Goal: Task Accomplishment & Management: Use online tool/utility

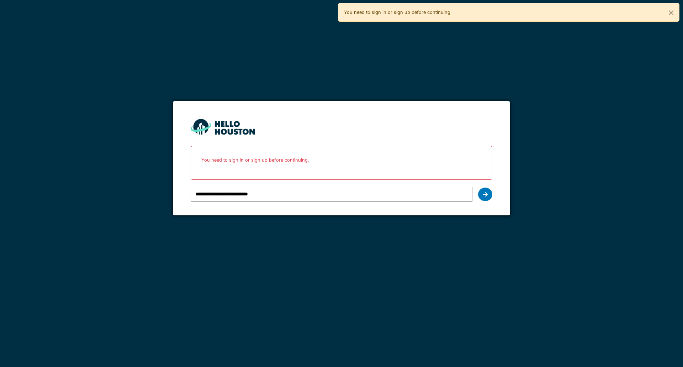
click at [244, 192] on input "**********" at bounding box center [331, 194] width 281 height 15
click at [483, 196] on icon at bounding box center [485, 194] width 5 height 6
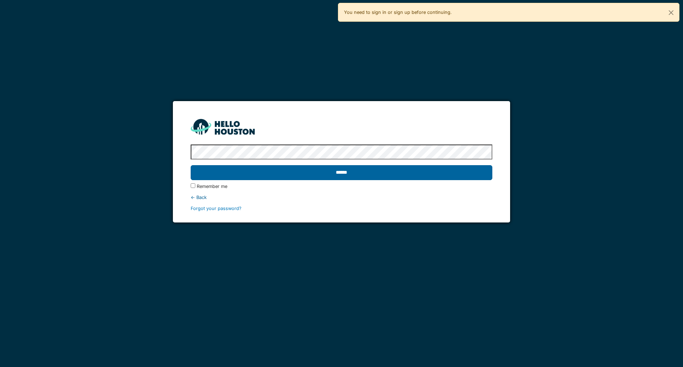
click at [287, 172] on input "******" at bounding box center [341, 172] width 301 height 15
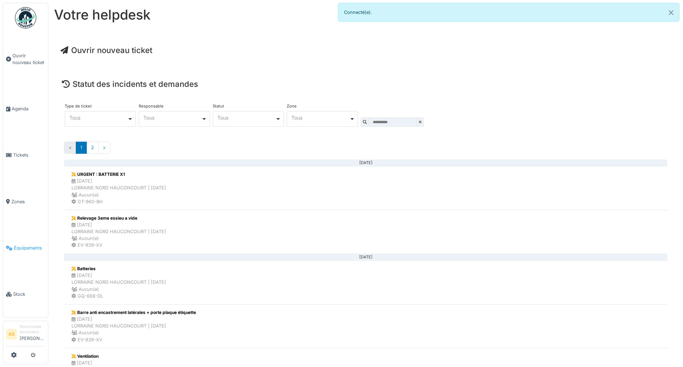
click at [22, 244] on span "Équipements" at bounding box center [29, 247] width 31 height 7
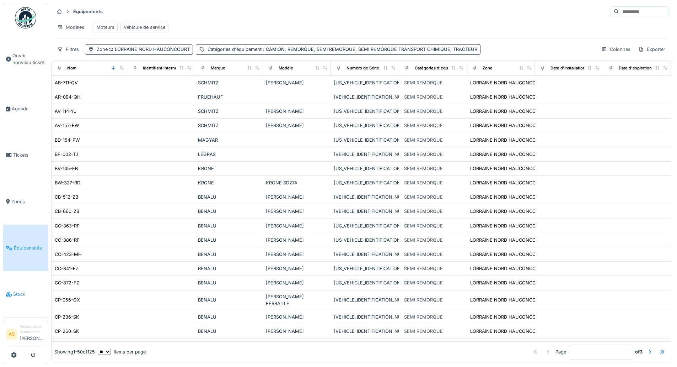
click at [22, 291] on span "Stock" at bounding box center [29, 294] width 32 height 7
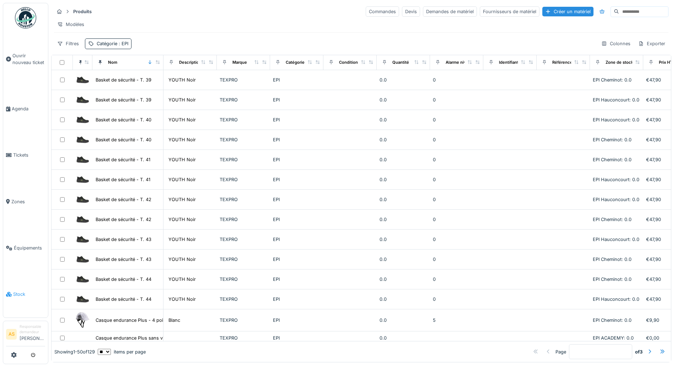
click at [18, 291] on span "Stock" at bounding box center [29, 294] width 32 height 7
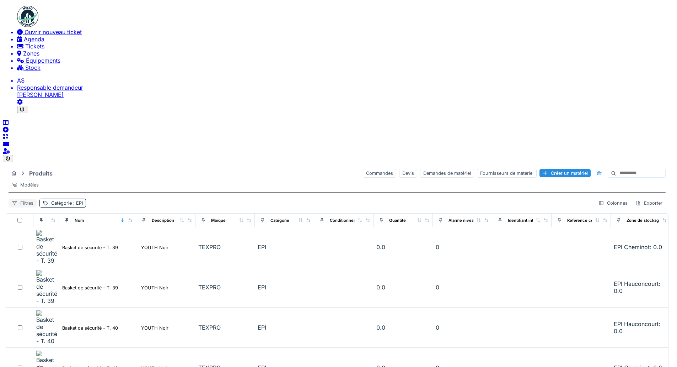
click at [37, 198] on div "Filtres" at bounding box center [23, 202] width 28 height 9
click at [218, 165] on div "Produits Commandes Devis Demandes de matériel Fournisseurs de matériel Créer un…" at bounding box center [337, 344] width 663 height 359
click at [187, 192] on hr at bounding box center [338, 192] width 658 height 1
click at [17, 201] on icon at bounding box center [14, 203] width 5 height 4
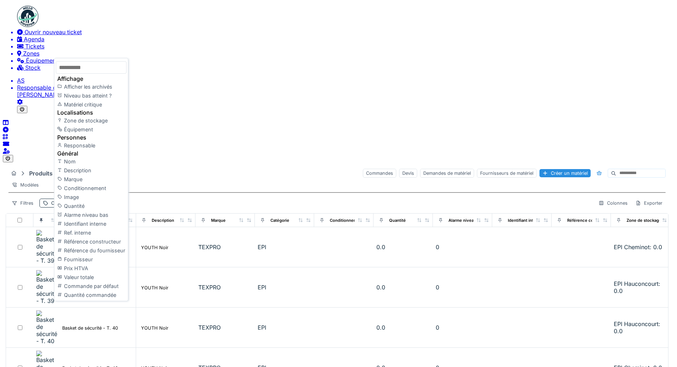
click at [76, 63] on input "text" at bounding box center [91, 67] width 71 height 12
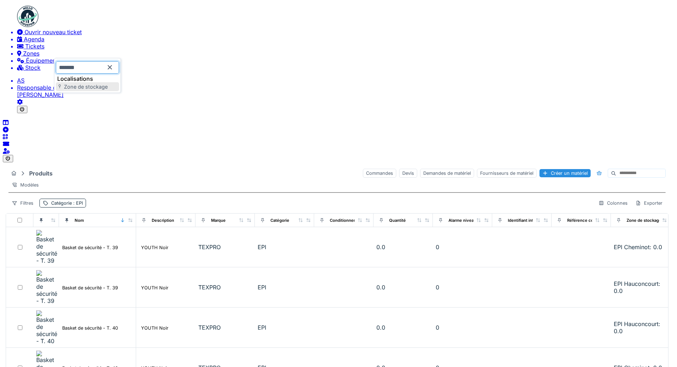
type input "*******"
click at [85, 89] on div "Zone de stockage" at bounding box center [87, 86] width 63 height 9
click at [139, 200] on div "Zone de stockage" at bounding box center [120, 202] width 39 height 5
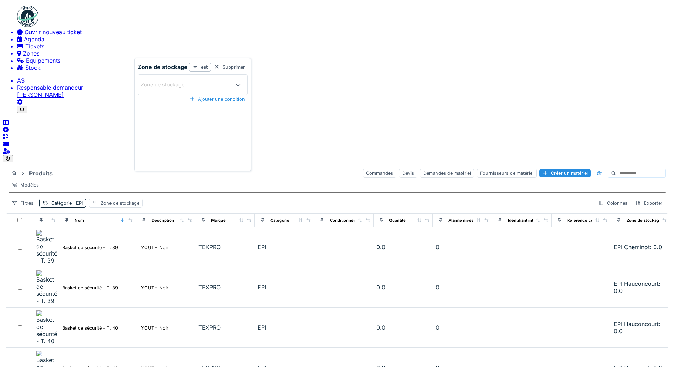
click at [218, 198] on div "Filtres Catégorie : EPI Zone de stockage Colonnes Exporter" at bounding box center [338, 202] width 658 height 9
click at [139, 200] on div "Zone de stockage" at bounding box center [120, 202] width 39 height 5
click at [235, 83] on icon at bounding box center [238, 85] width 7 height 6
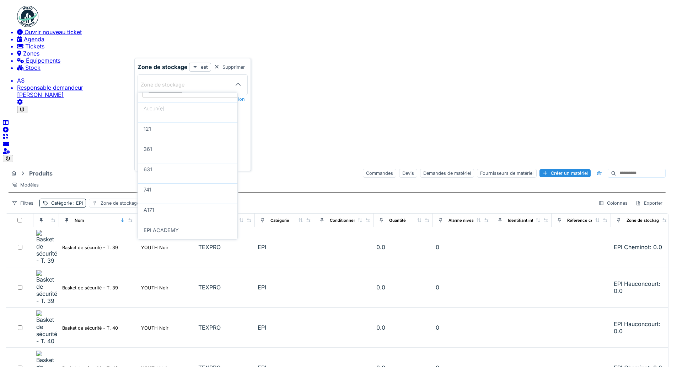
scroll to position [18, 0]
click at [170, 260] on span "EPI Hauconcourt" at bounding box center [164, 263] width 41 height 6
type input "*****"
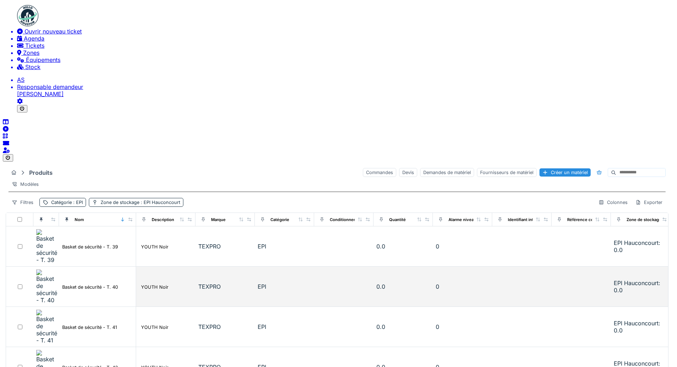
scroll to position [0, 0]
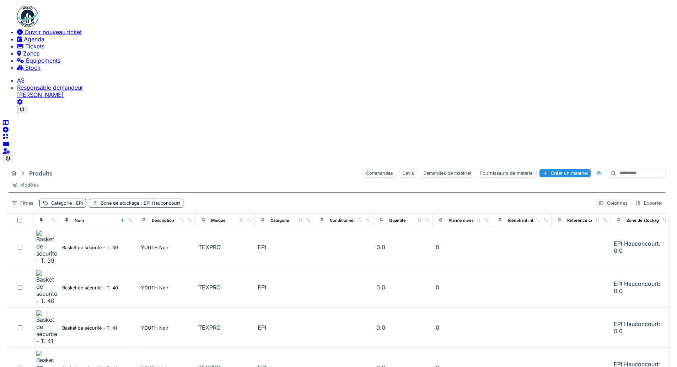
click at [601, 198] on div "Colonnes" at bounding box center [614, 202] width 36 height 9
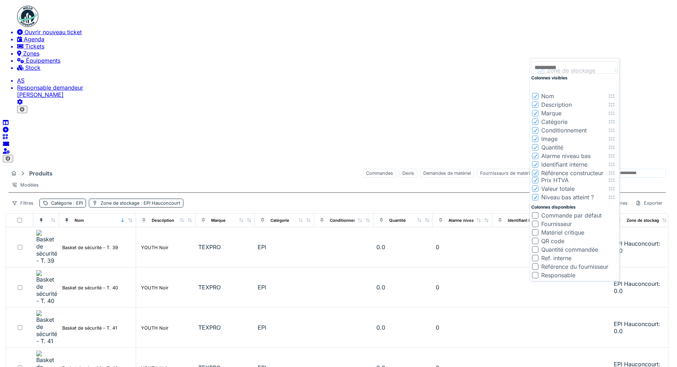
drag, startPoint x: 614, startPoint y: 190, endPoint x: 620, endPoint y: 89, distance: 101.2
click at [620, 89] on div "Colonnes visibles Nom Description Marque Catégorie Conditionnement Image Quanti…" at bounding box center [575, 169] width 90 height 223
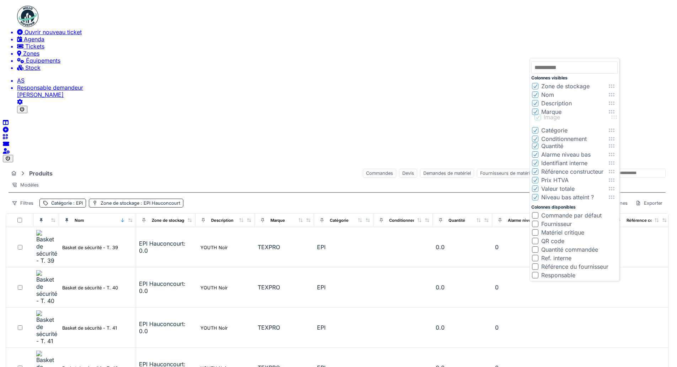
drag, startPoint x: 611, startPoint y: 150, endPoint x: 613, endPoint y: 130, distance: 20.4
click at [613, 120] on icon at bounding box center [614, 117] width 7 height 6
drag, startPoint x: 611, startPoint y: 161, endPoint x: 615, endPoint y: 143, distance: 18.4
click at [615, 129] on icon at bounding box center [615, 128] width 6 height 4
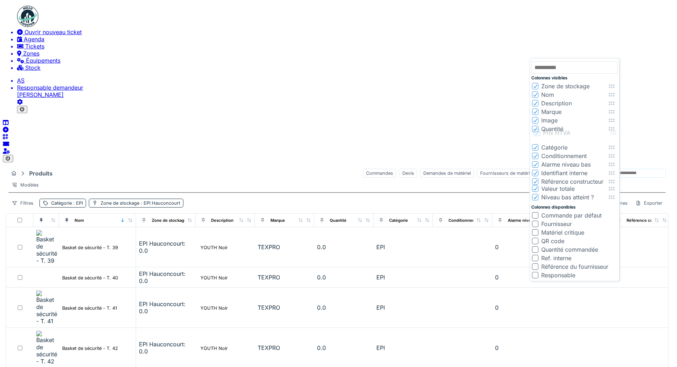
drag, startPoint x: 612, startPoint y: 198, endPoint x: 614, endPoint y: 151, distance: 47.3
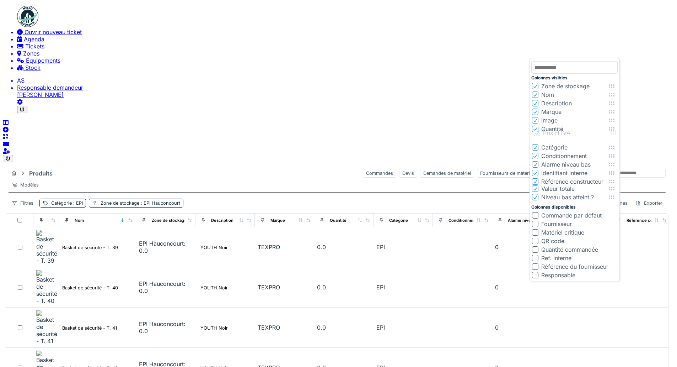
click at [614, 135] on icon at bounding box center [613, 133] width 7 height 6
drag, startPoint x: 612, startPoint y: 210, endPoint x: 614, endPoint y: 161, distance: 49.1
click at [614, 142] on icon at bounding box center [613, 140] width 7 height 6
drag, startPoint x: 612, startPoint y: 220, endPoint x: 614, endPoint y: 174, distance: 46.3
click at [614, 154] on icon at bounding box center [614, 151] width 7 height 6
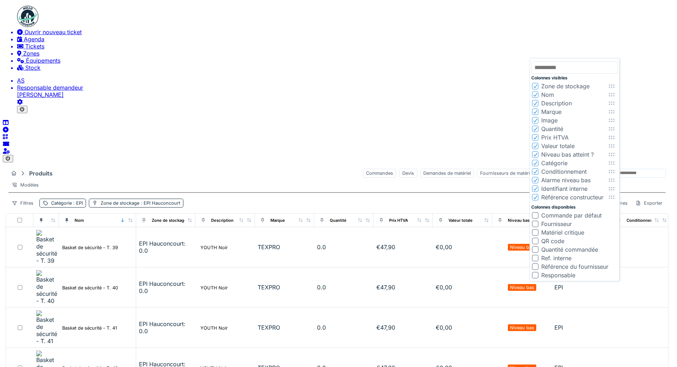
click at [536, 166] on div at bounding box center [535, 162] width 5 height 7
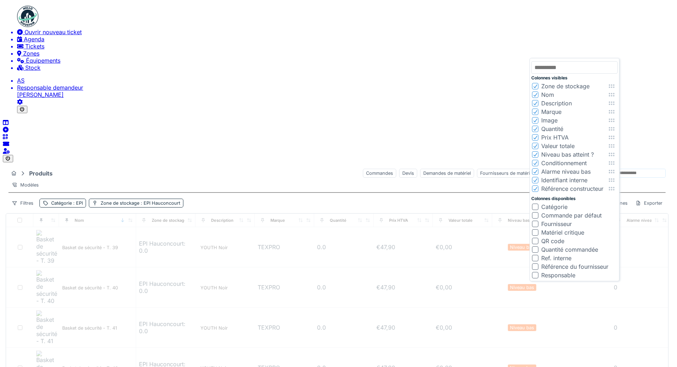
click at [536, 165] on icon at bounding box center [535, 163] width 5 height 4
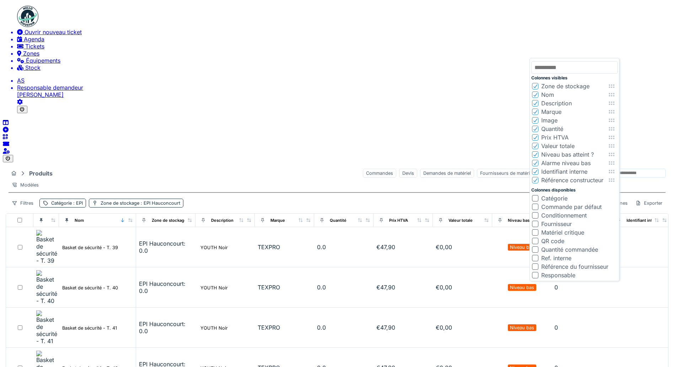
click at [536, 165] on icon at bounding box center [535, 163] width 5 height 4
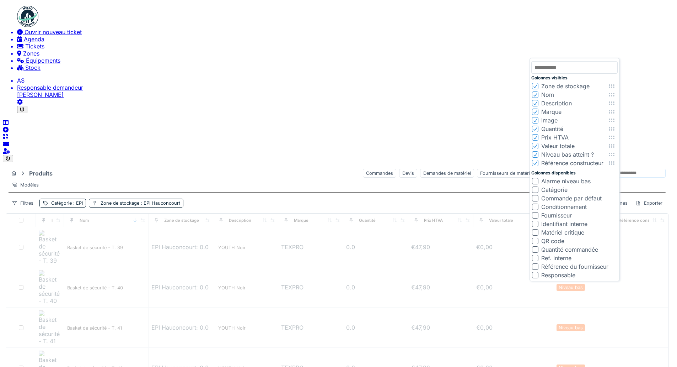
click at [536, 165] on icon at bounding box center [535, 163] width 5 height 4
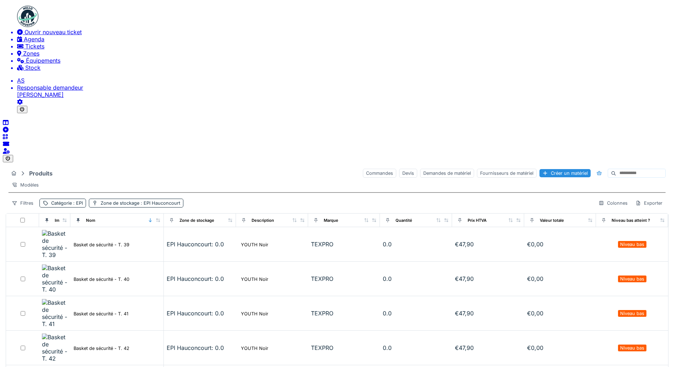
click at [522, 165] on div "Produits Commandes Devis Demandes de matériel Fournisseurs de matériel Créer un…" at bounding box center [337, 187] width 663 height 45
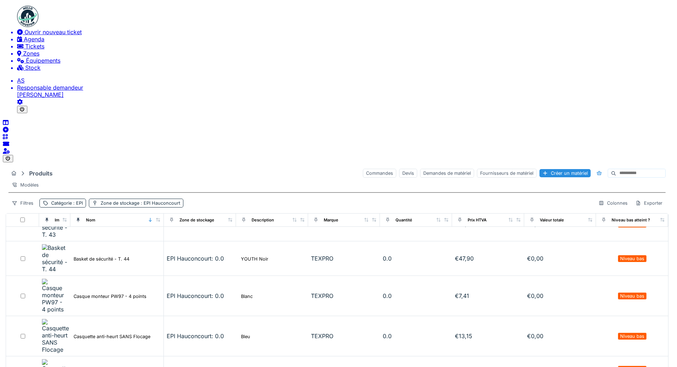
scroll to position [153, 0]
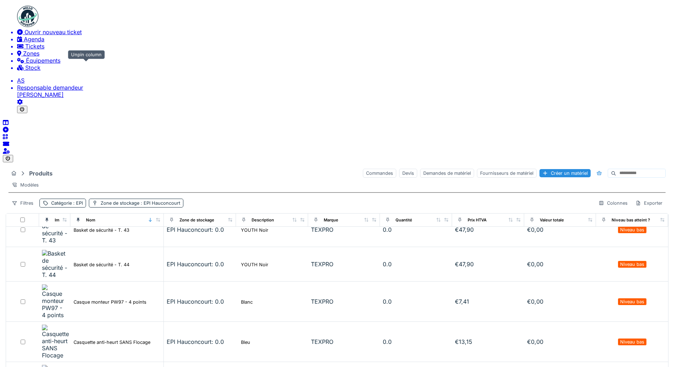
click at [49, 218] on icon at bounding box center [46, 220] width 5 height 4
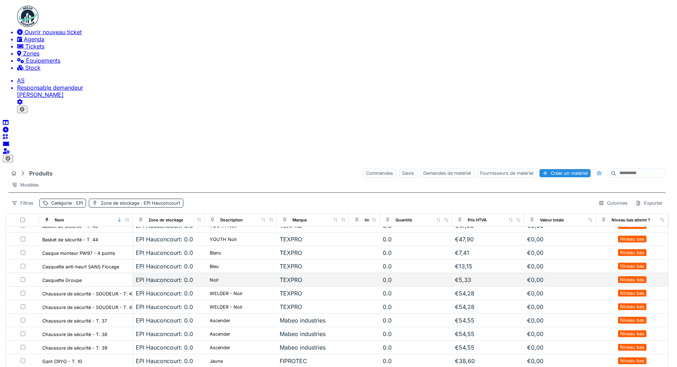
scroll to position [46, 0]
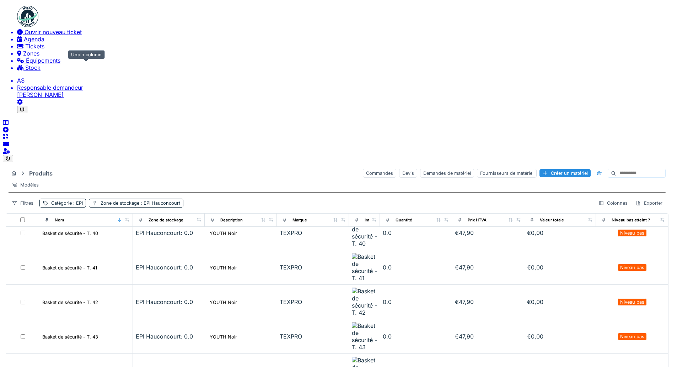
click at [48, 218] on icon at bounding box center [47, 220] width 3 height 4
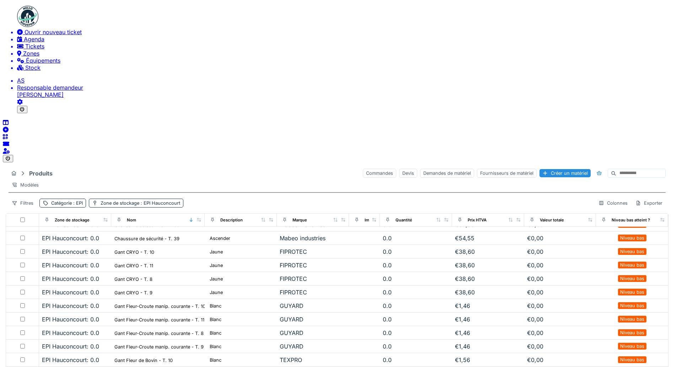
scroll to position [152, 0]
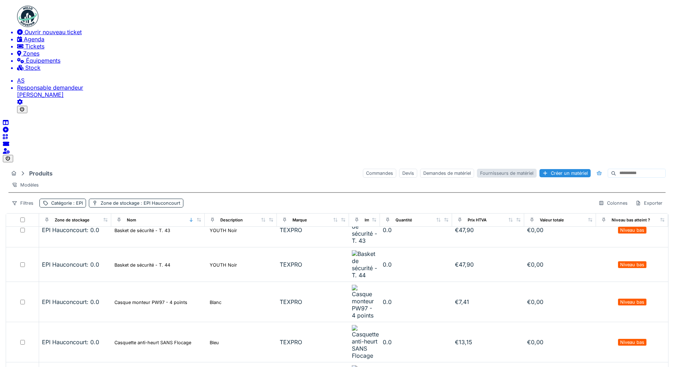
drag, startPoint x: 279, startPoint y: 239, endPoint x: 487, endPoint y: 9, distance: 310.2
drag, startPoint x: 487, startPoint y: 9, endPoint x: 412, endPoint y: 40, distance: 81.6
click at [412, 165] on div "Produits Commandes Devis Demandes de matériel Fournisseurs de matériel Créer un…" at bounding box center [337, 187] width 663 height 45
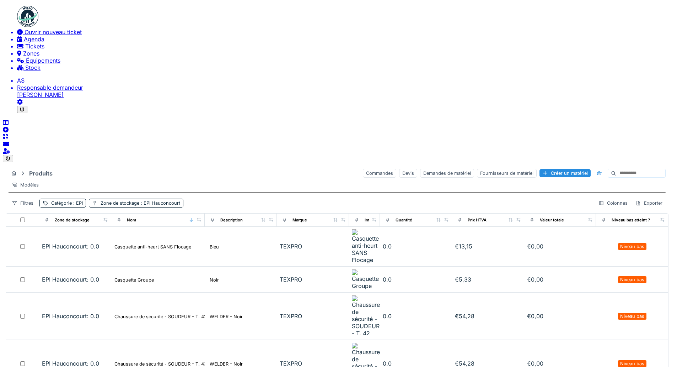
scroll to position [249, 0]
click at [541, 169] on div "Créer un matériel" at bounding box center [565, 173] width 51 height 8
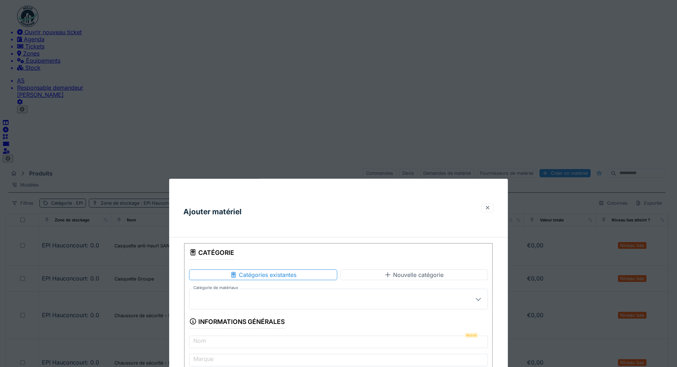
click at [491, 205] on div at bounding box center [488, 207] width 6 height 5
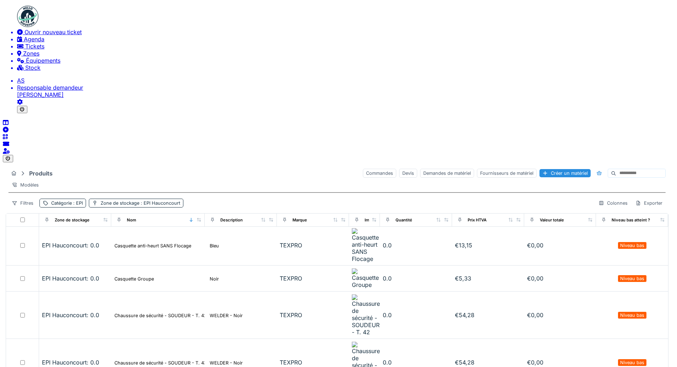
click at [17, 105] on icon at bounding box center [20, 102] width 6 height 6
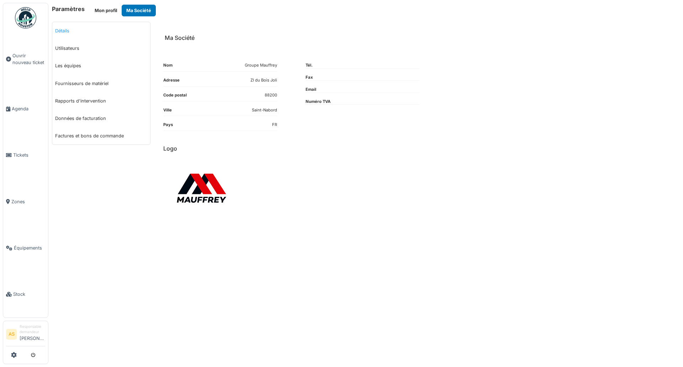
click at [69, 32] on link "Détails" at bounding box center [101, 30] width 98 height 17
click at [66, 43] on link "Utilisateurs" at bounding box center [101, 47] width 98 height 17
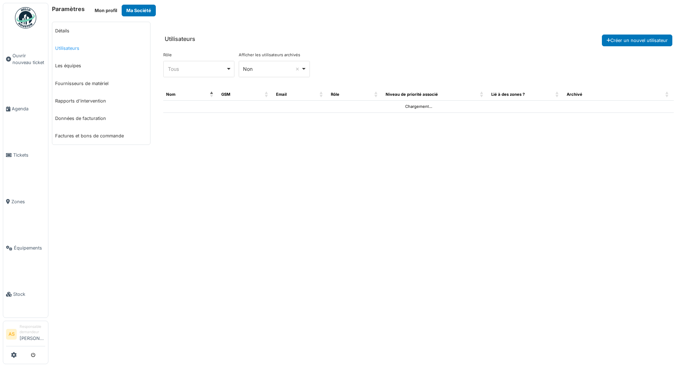
select select "***"
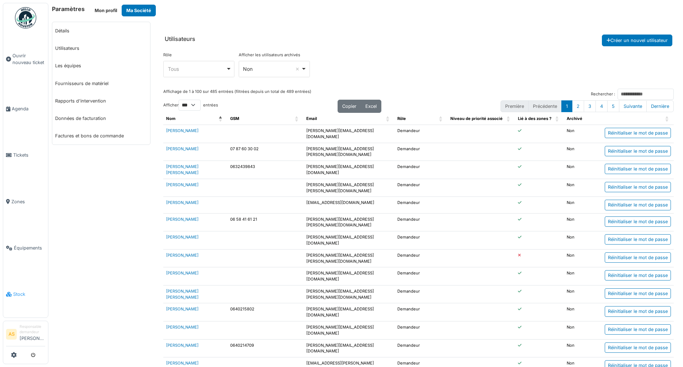
click at [17, 291] on span "Stock" at bounding box center [29, 294] width 32 height 7
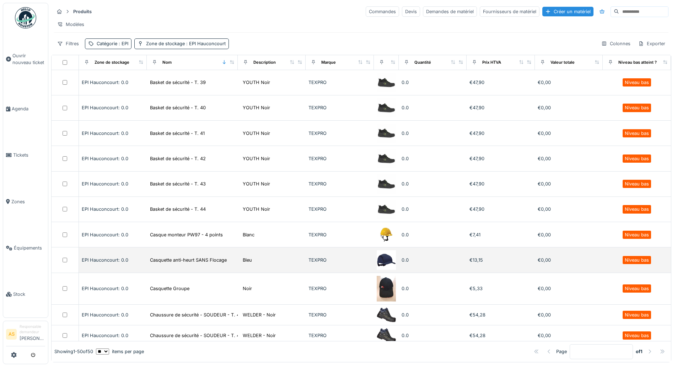
click at [121, 263] on div "EPI Hauconcourt: 0.0" at bounding box center [113, 259] width 63 height 7
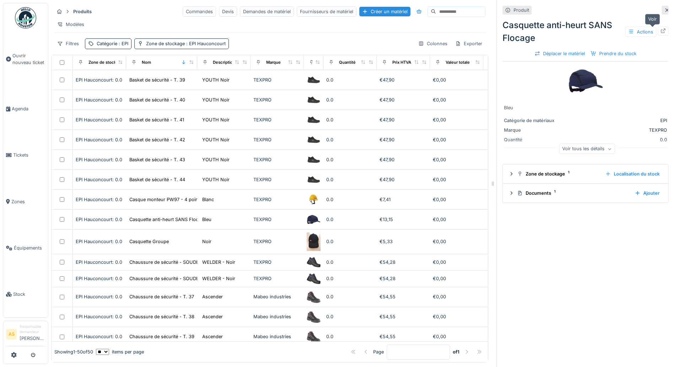
click at [661, 31] on icon at bounding box center [664, 30] width 6 height 5
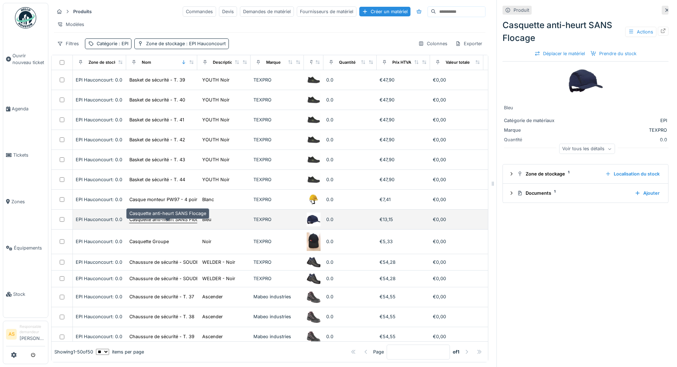
click at [152, 223] on div "Casquette anti-heurt SANS Flocage" at bounding box center [167, 219] width 77 height 7
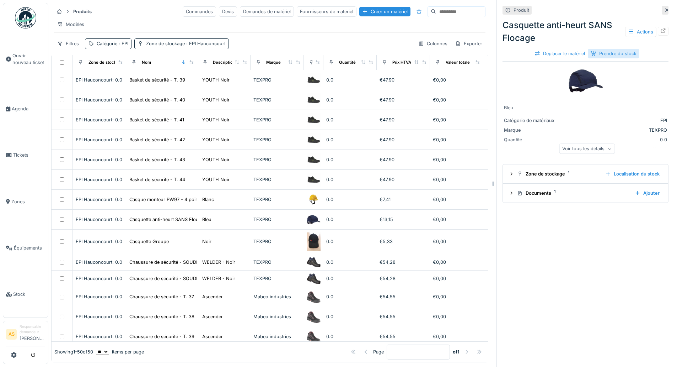
click at [609, 53] on div "Prendre du stock" at bounding box center [614, 54] width 52 height 10
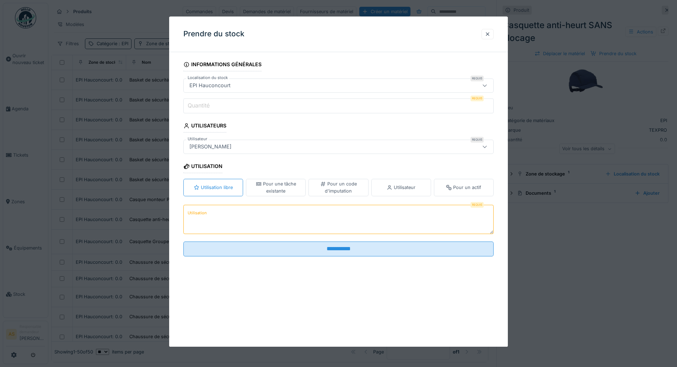
click at [220, 105] on input "Quantité" at bounding box center [339, 106] width 310 height 15
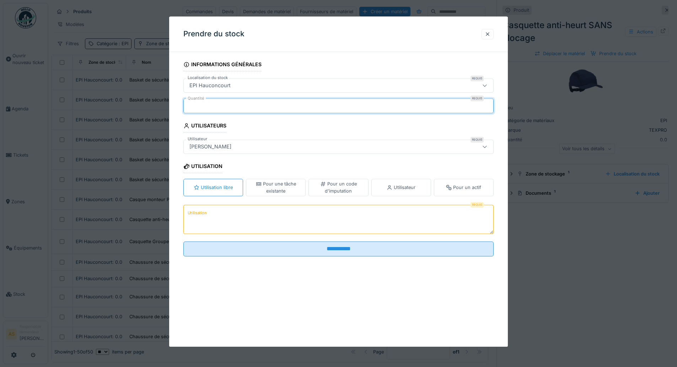
type input "*"
click at [396, 186] on div "Utilisateur" at bounding box center [401, 187] width 29 height 7
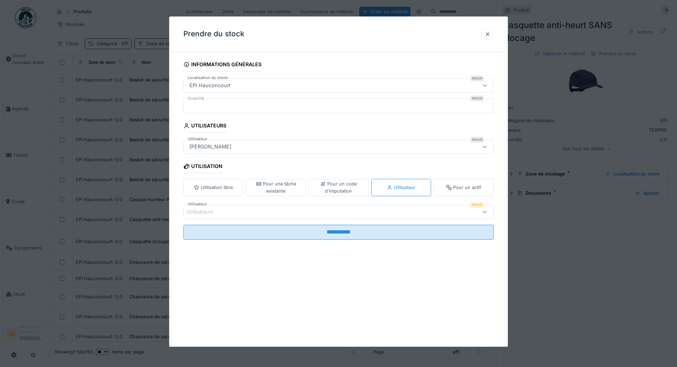
click at [332, 207] on div "Utilisateurs" at bounding box center [339, 211] width 310 height 14
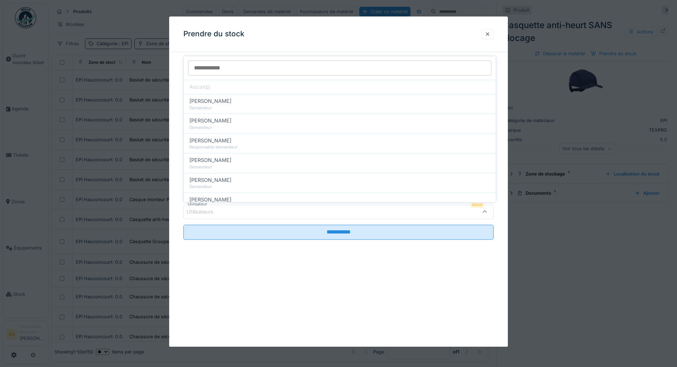
click at [508, 248] on div "**********" at bounding box center [338, 159] width 339 height 202
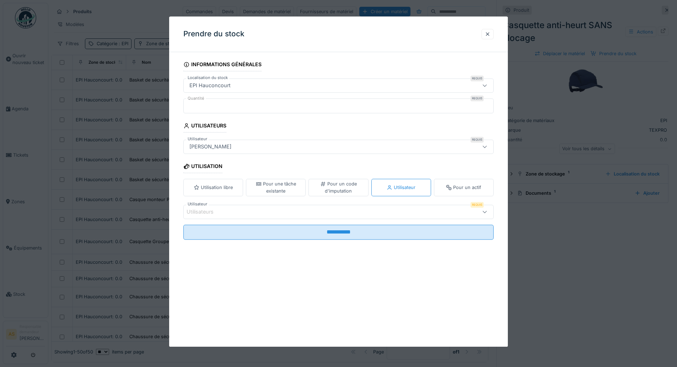
click at [305, 210] on div "Utilisateurs" at bounding box center [321, 212] width 268 height 8
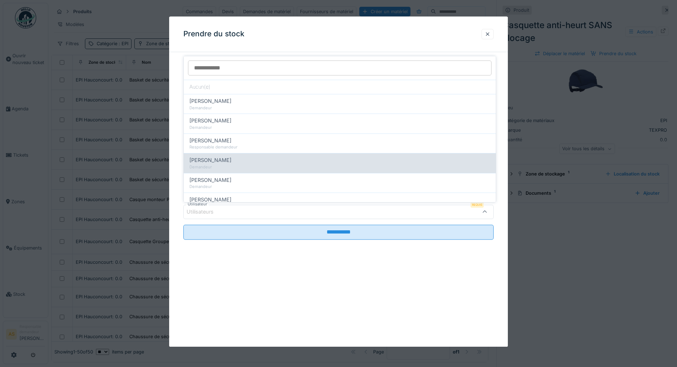
click at [211, 164] on div "Demandeur" at bounding box center [340, 167] width 301 height 6
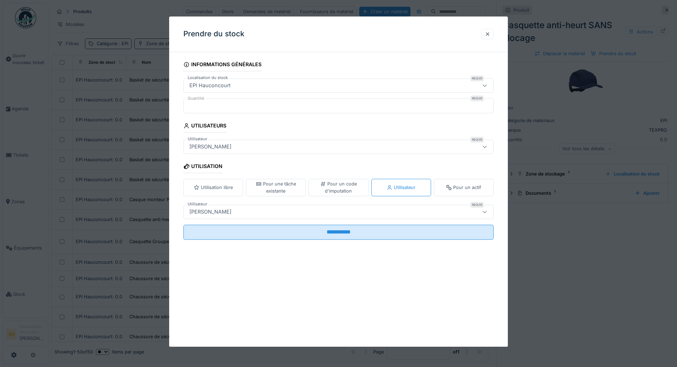
click at [329, 217] on div "Aurelien Moruzzi" at bounding box center [339, 211] width 310 height 14
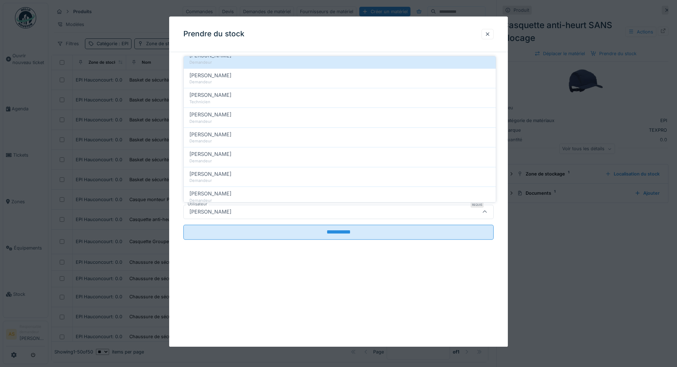
scroll to position [213, 0]
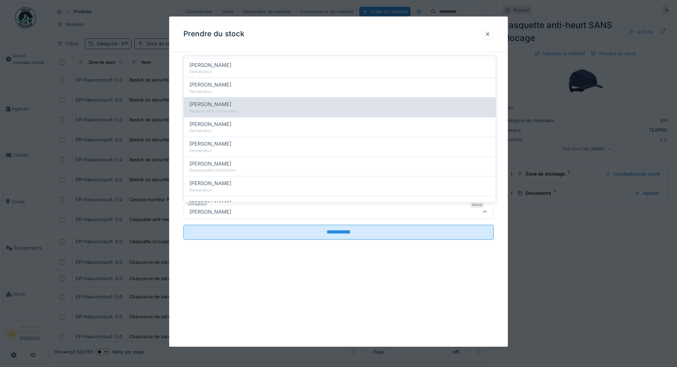
click at [223, 108] on div "Responsable demandeur" at bounding box center [340, 111] width 301 height 6
type input "*****"
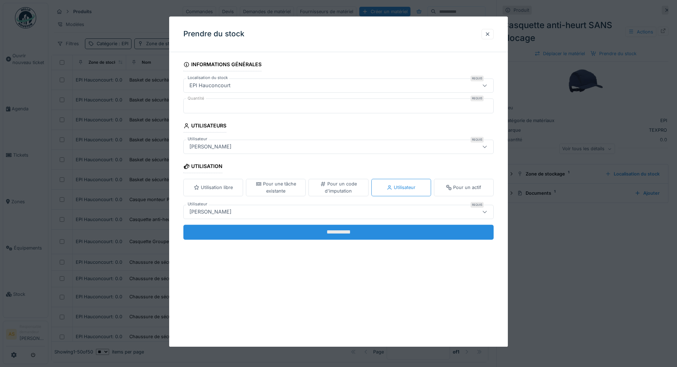
click at [344, 235] on input "**********" at bounding box center [339, 231] width 310 height 15
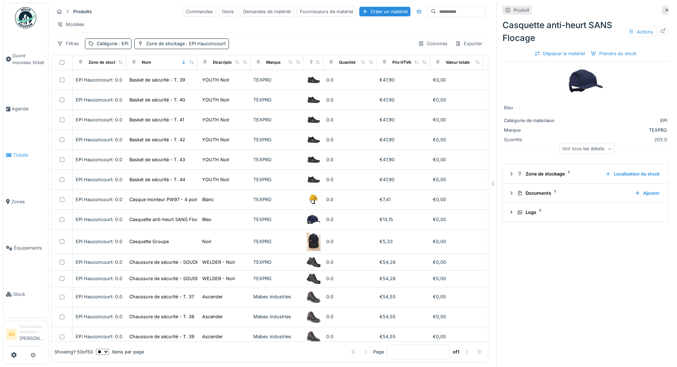
click at [11, 153] on icon at bounding box center [9, 155] width 6 height 5
click at [19, 154] on span "Tickets" at bounding box center [29, 154] width 32 height 7
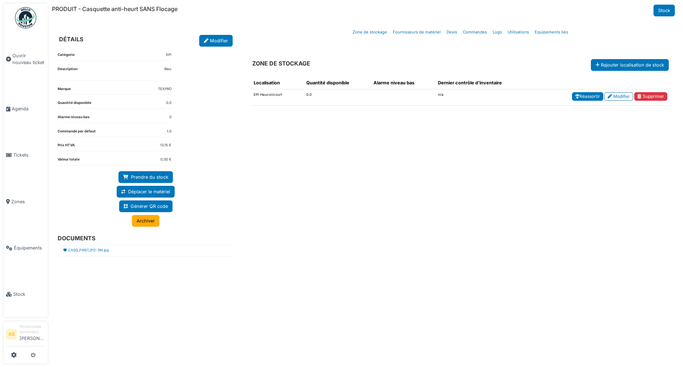
click at [590, 95] on link "Réassortir" at bounding box center [587, 96] width 31 height 9
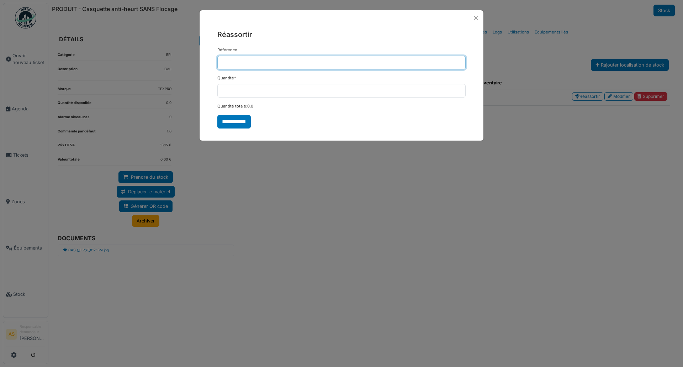
click at [234, 60] on input "Référence" at bounding box center [341, 63] width 248 height 14
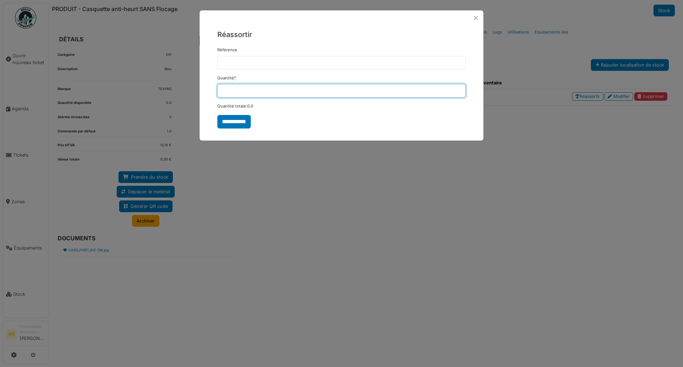
click at [246, 97] on input "*" at bounding box center [341, 91] width 248 height 14
drag, startPoint x: 254, startPoint y: 95, endPoint x: 154, endPoint y: 86, distance: 99.6
click at [154, 86] on div "**********" at bounding box center [341, 183] width 683 height 367
type input "*"
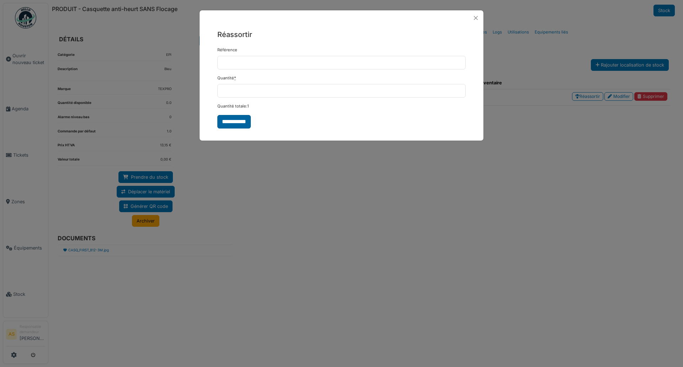
click at [228, 123] on input "**********" at bounding box center [233, 122] width 33 height 14
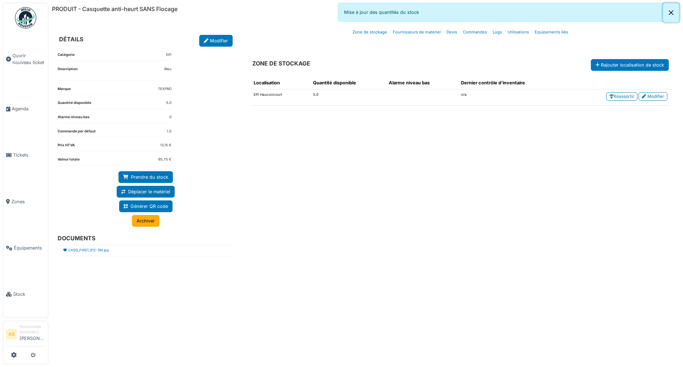
click at [672, 11] on button "Close" at bounding box center [671, 12] width 16 height 19
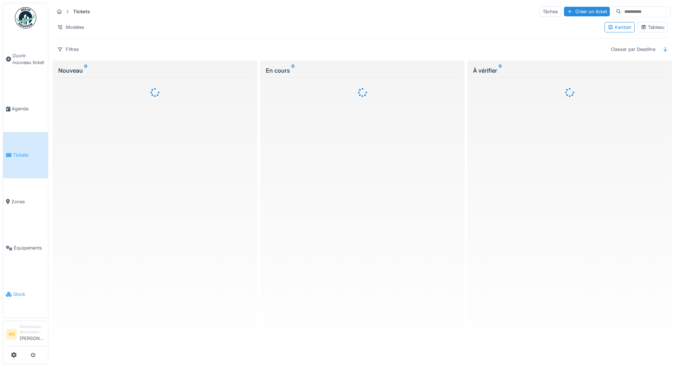
click at [18, 291] on span "Stock" at bounding box center [29, 294] width 32 height 7
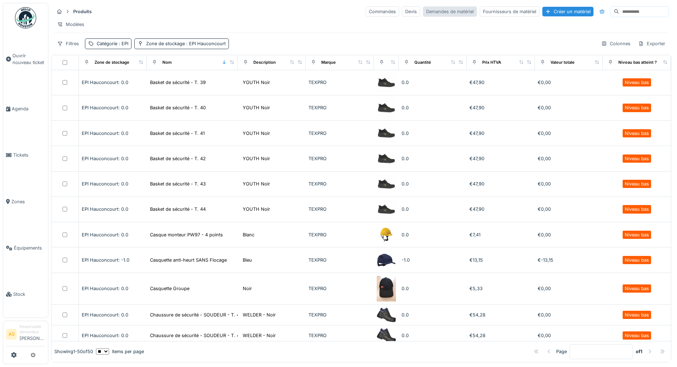
click at [423, 14] on div "Demandes de matériel" at bounding box center [450, 11] width 54 height 10
click at [371, 45] on div "Filtres Catégorie : EPI Zone de stockage : EPI Hauconcourt Colonnes Exporter" at bounding box center [361, 43] width 615 height 10
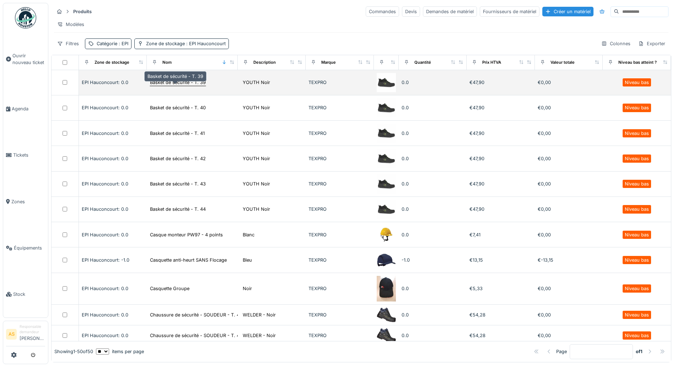
click at [196, 86] on div "Basket de sécurité - T. 39" at bounding box center [178, 82] width 56 height 7
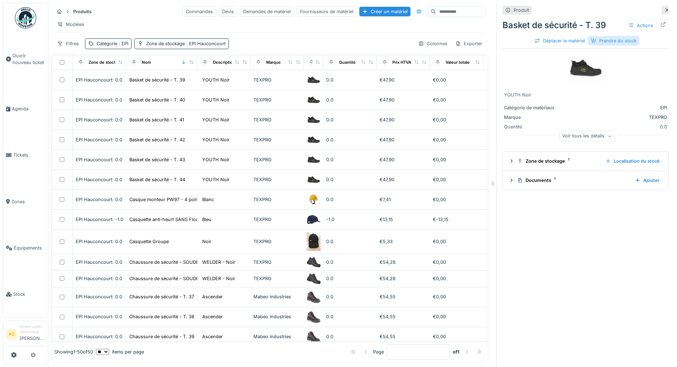
click at [594, 36] on div "Prendre du stock" at bounding box center [614, 41] width 52 height 10
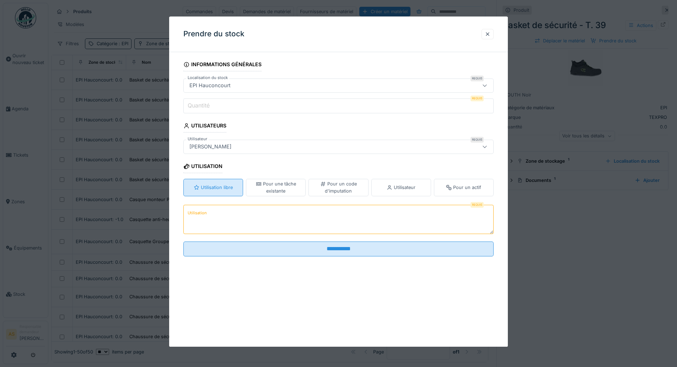
click at [225, 187] on div "Utilisation libre" at bounding box center [213, 187] width 39 height 7
click at [381, 36] on div "Prendre du stock" at bounding box center [338, 34] width 339 height 36
click at [488, 33] on div at bounding box center [488, 34] width 6 height 7
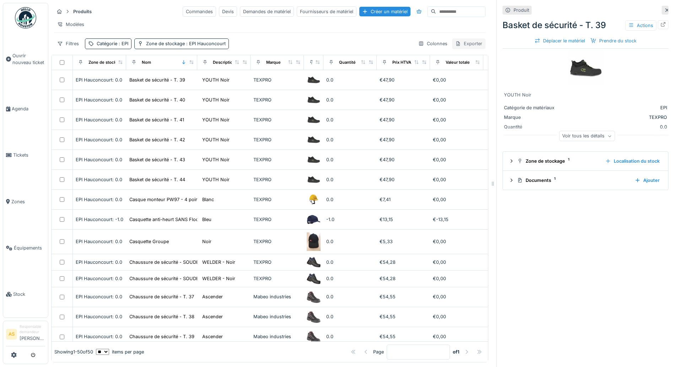
click at [464, 47] on div "Exporter" at bounding box center [468, 43] width 33 height 10
click at [472, 84] on div "Export des utilisations" at bounding box center [501, 86] width 116 height 11
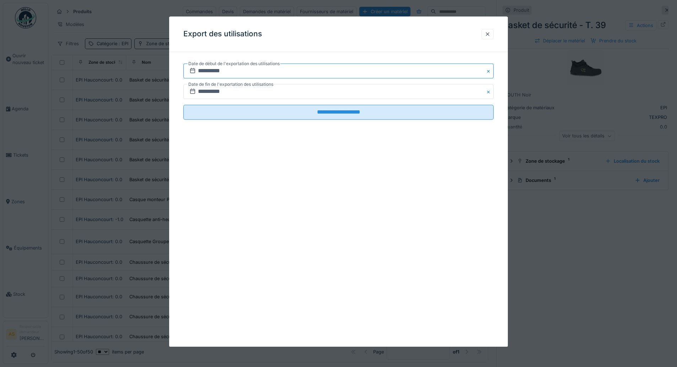
click at [211, 71] on input "**********" at bounding box center [339, 70] width 310 height 15
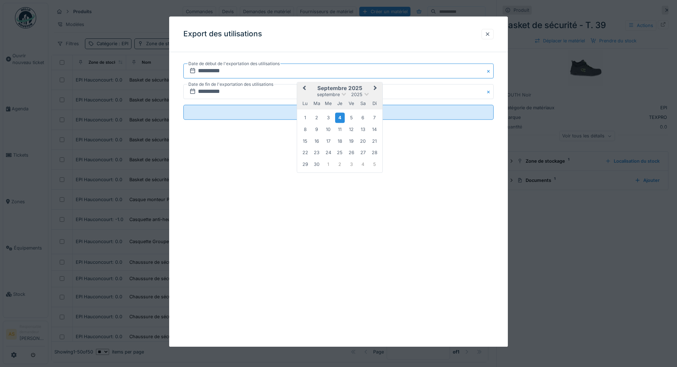
click at [213, 70] on input "**********" at bounding box center [339, 70] width 310 height 15
type input "**********"
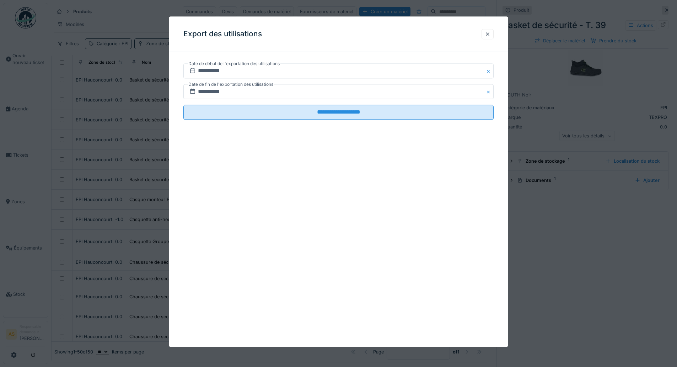
click at [257, 230] on div "**********" at bounding box center [338, 181] width 339 height 330
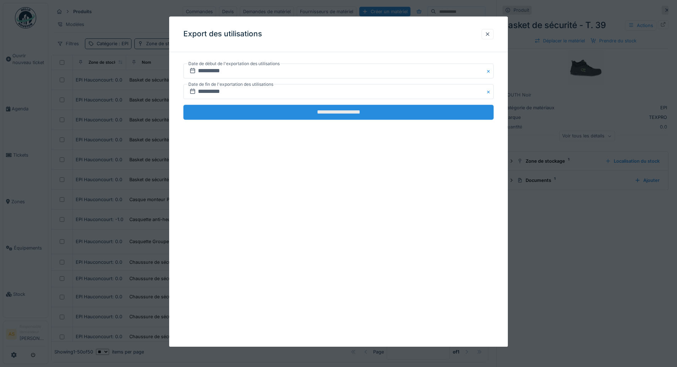
click at [333, 117] on input "**********" at bounding box center [339, 112] width 310 height 15
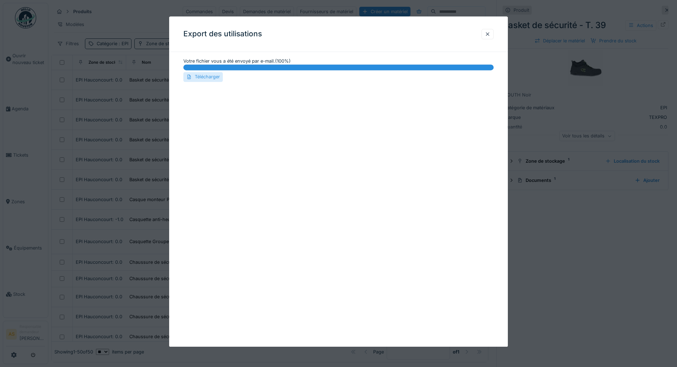
click at [212, 78] on div "Télécharger" at bounding box center [203, 77] width 39 height 10
click at [490, 34] on div at bounding box center [488, 34] width 6 height 7
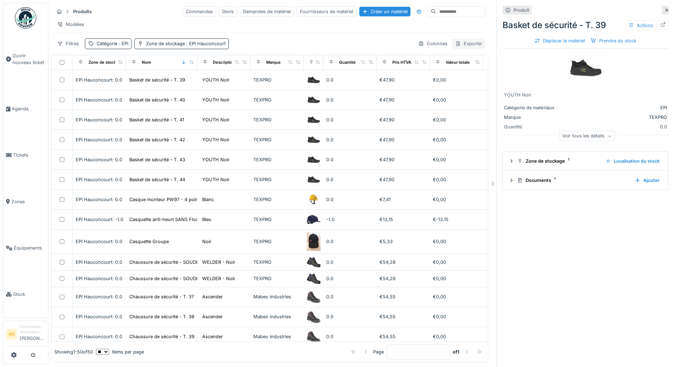
click at [462, 49] on div "Exporter" at bounding box center [468, 43] width 33 height 10
click at [479, 87] on div "Export des utilisations" at bounding box center [501, 86] width 116 height 11
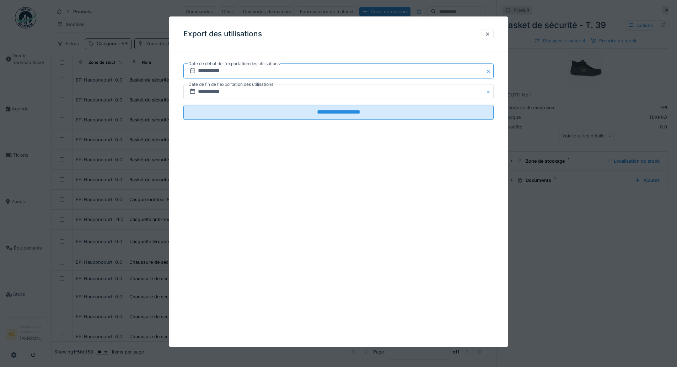
click at [212, 69] on input "**********" at bounding box center [339, 70] width 310 height 15
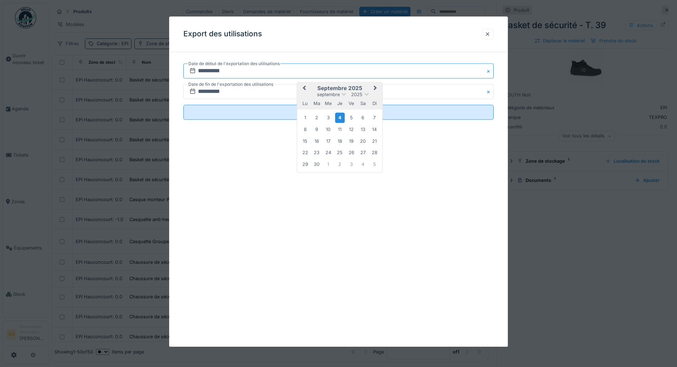
type input "**********"
click at [288, 164] on div "**********" at bounding box center [338, 181] width 339 height 330
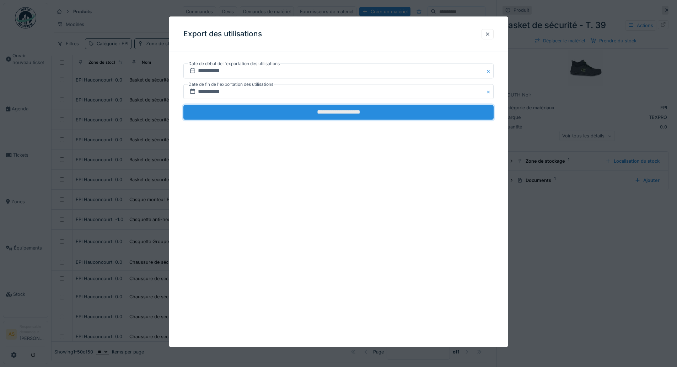
click at [333, 113] on input "**********" at bounding box center [339, 112] width 310 height 15
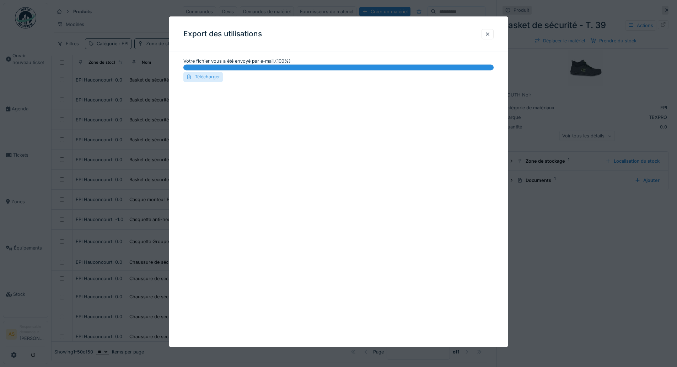
click at [211, 74] on div "Télécharger" at bounding box center [203, 77] width 39 height 10
click at [491, 33] on div at bounding box center [488, 34] width 6 height 7
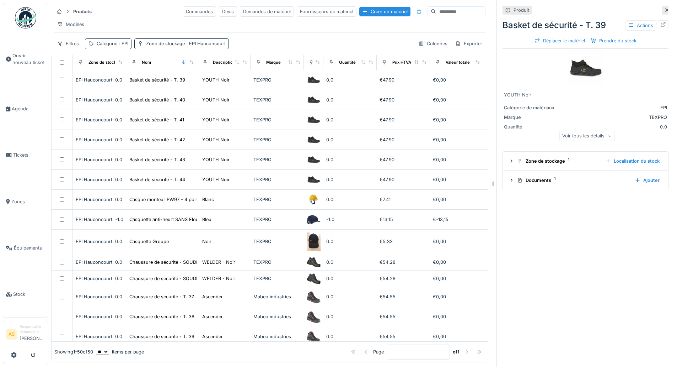
click at [111, 47] on div "Catégorie : EPI" at bounding box center [113, 43] width 32 height 7
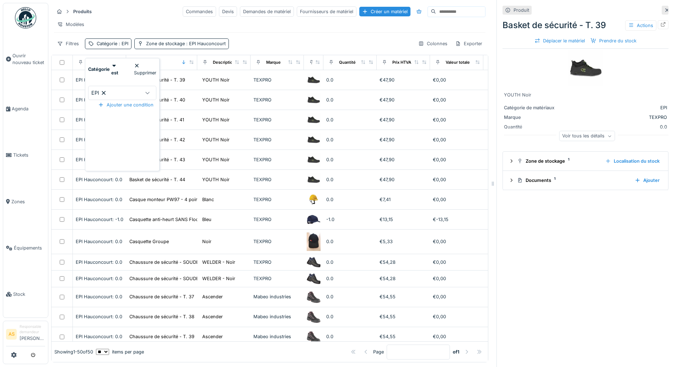
click at [542, 245] on div "Produit Basket de sécurité - T. 39 Actions Déplacer le matériel Prendre du stoc…" at bounding box center [586, 183] width 178 height 367
